Goal: Task Accomplishment & Management: Manage account settings

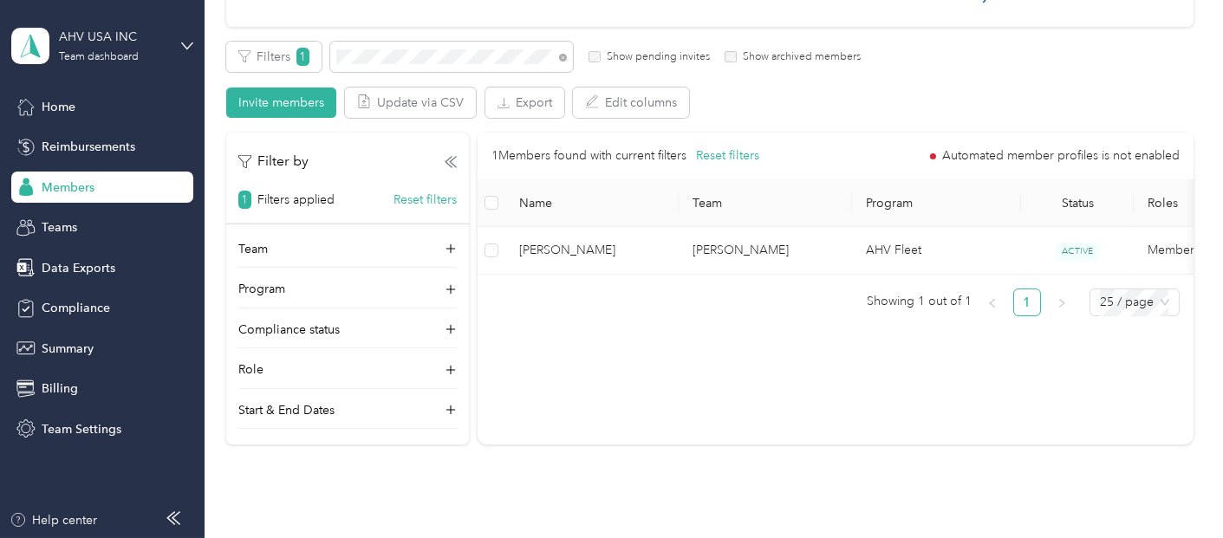
scroll to position [289, 0]
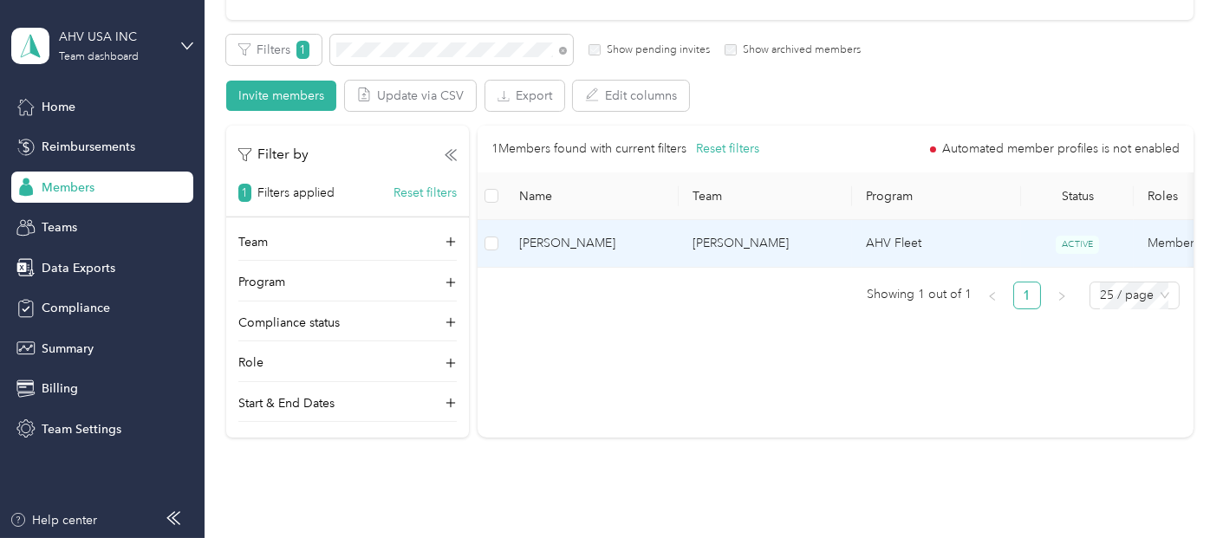
click at [782, 257] on td "[PERSON_NAME]" at bounding box center [765, 244] width 173 height 48
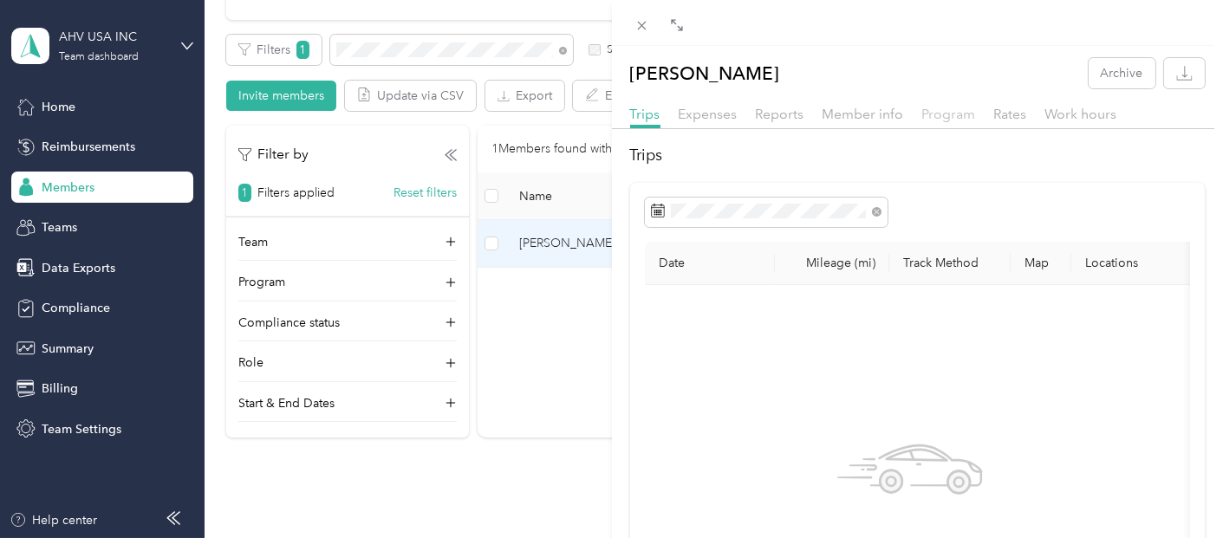
click at [932, 114] on span "Program" at bounding box center [949, 114] width 54 height 16
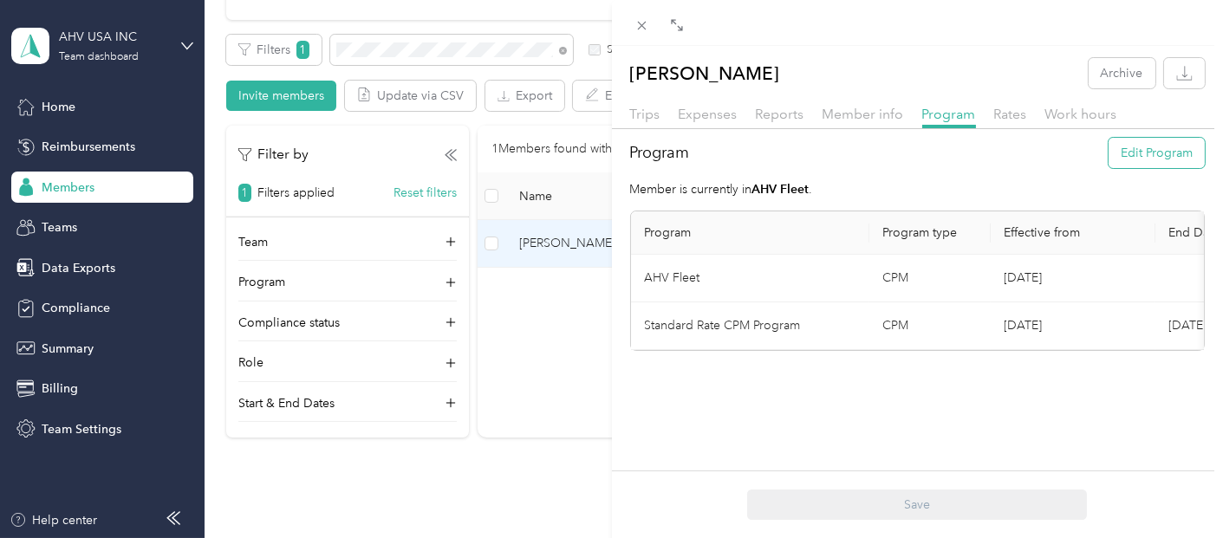
click at [1112, 148] on button "Edit Program" at bounding box center [1157, 153] width 96 height 30
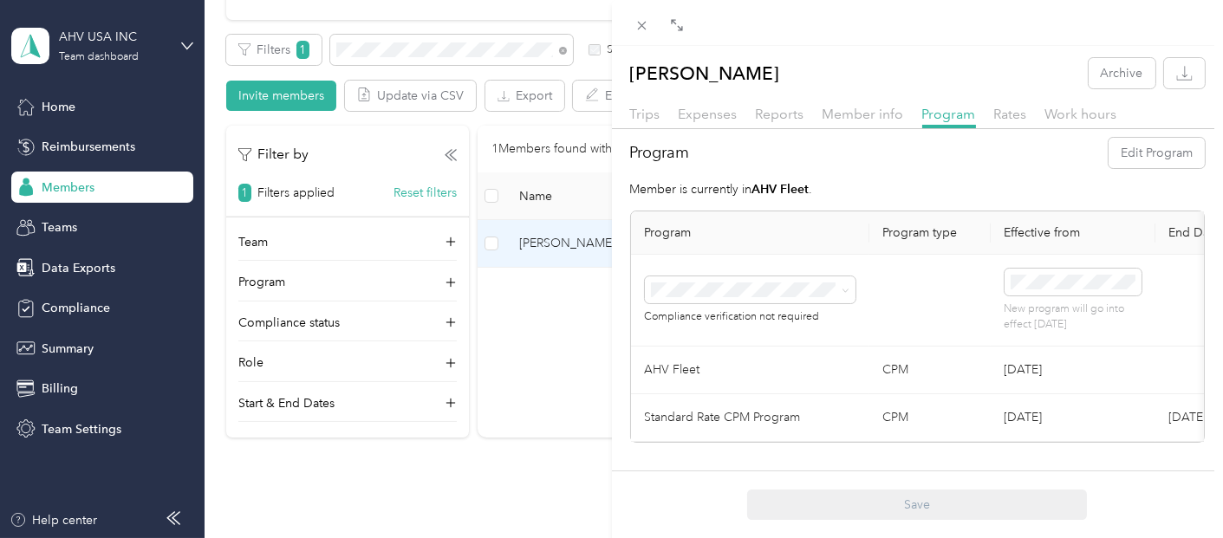
click at [749, 357] on div "Standard Rate CPM Program (CPM)" at bounding box center [749, 356] width 186 height 36
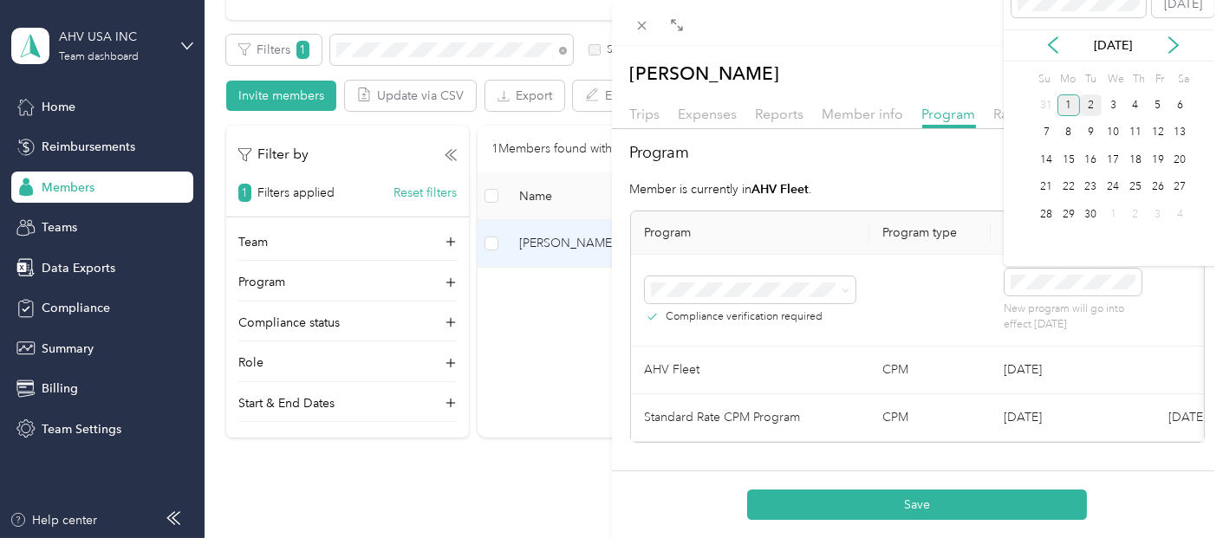
click at [1092, 101] on div "2" at bounding box center [1091, 106] width 23 height 22
click at [1059, 104] on div "1" at bounding box center [1069, 106] width 23 height 22
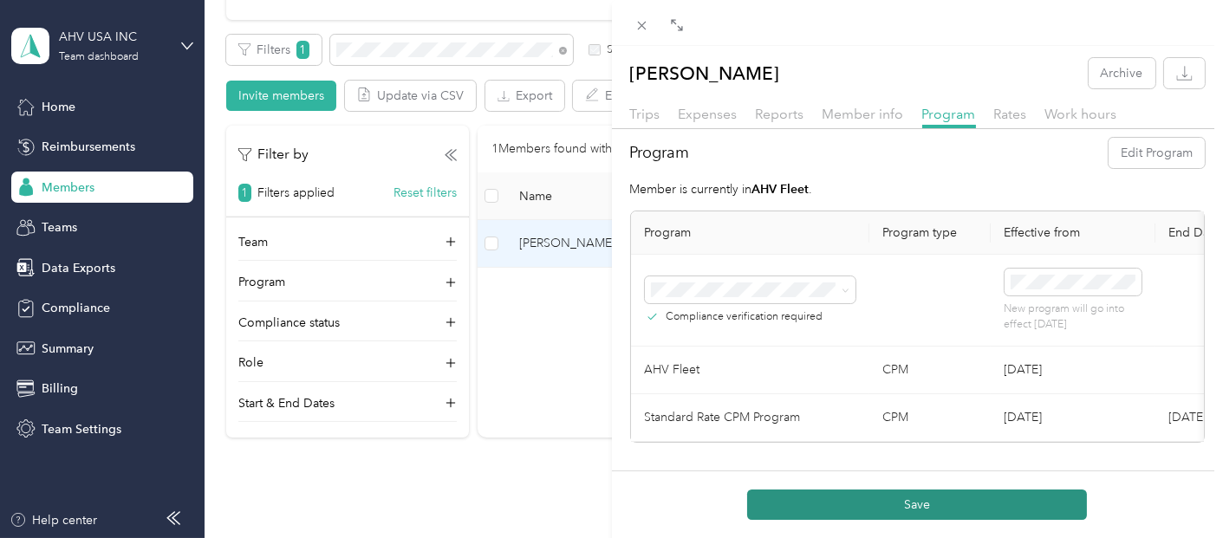
click at [954, 505] on button "Save" at bounding box center [917, 505] width 340 height 30
